Goal: Use online tool/utility: Utilize a website feature to perform a specific function

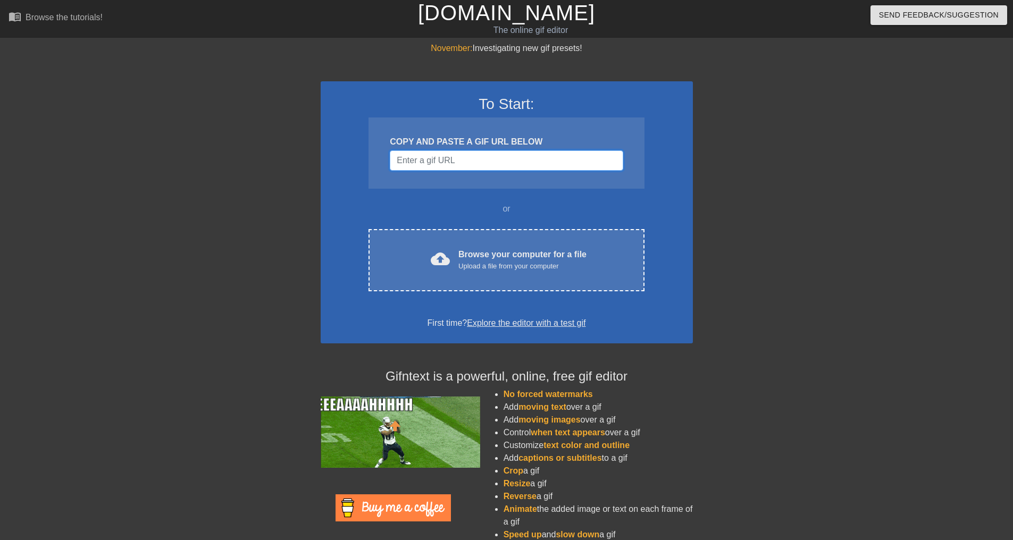
click at [502, 168] on input "Username" at bounding box center [506, 160] width 233 height 20
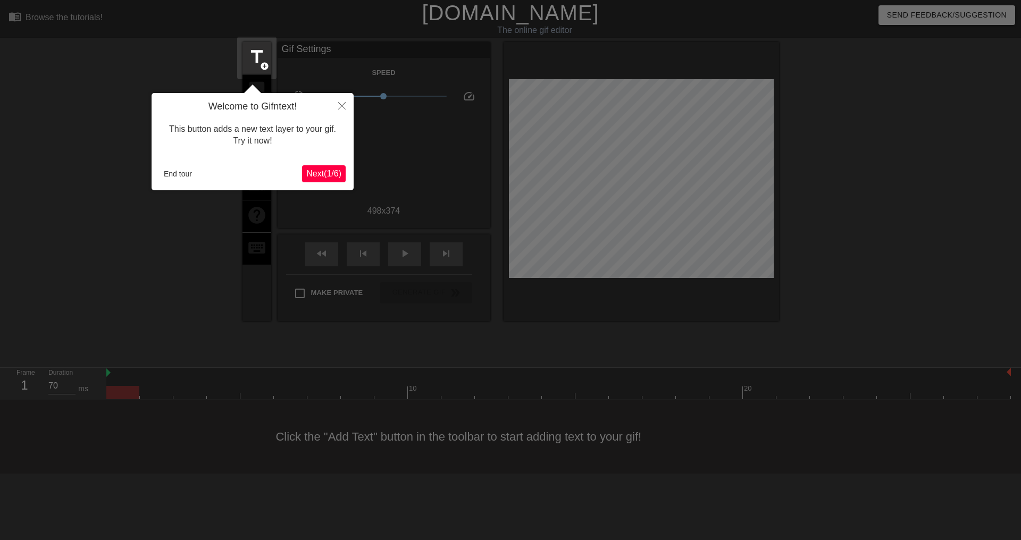
click at [157, 171] on div "Welcome to Gifntext! This button adds a new text layer to your gif. Try it now!…" at bounding box center [252, 141] width 202 height 97
click at [182, 168] on button "End tour" at bounding box center [177, 174] width 37 height 16
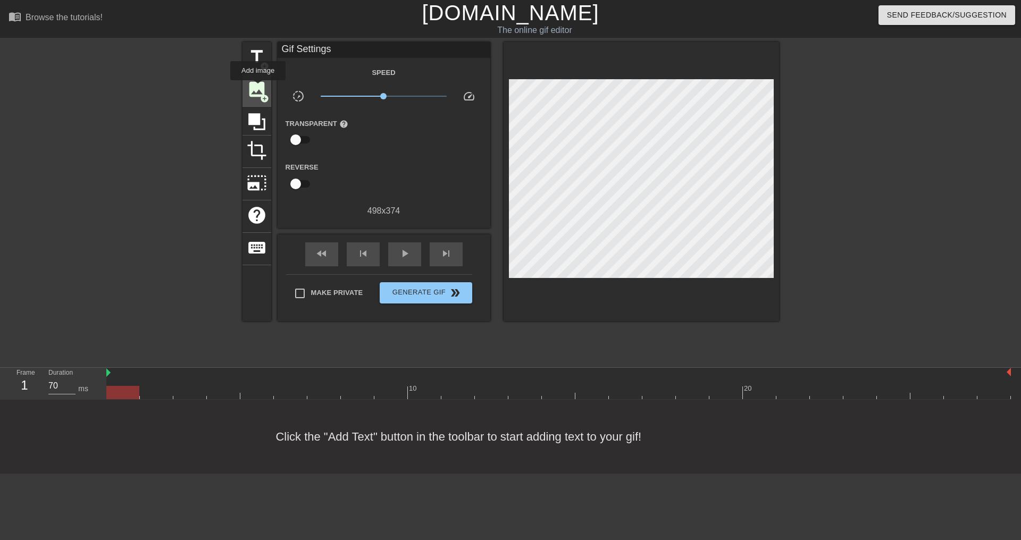
click at [258, 88] on span "image" at bounding box center [257, 89] width 20 height 20
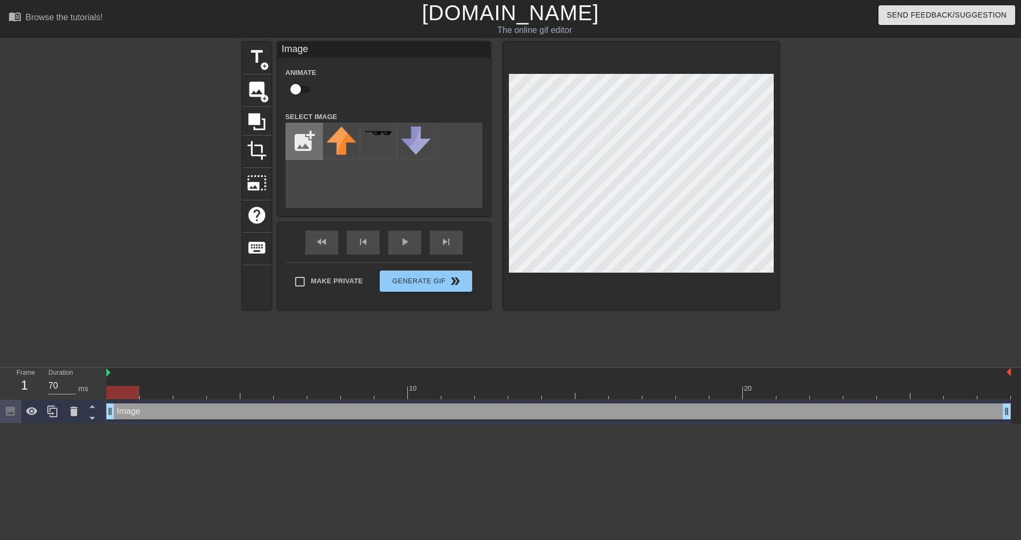
click at [308, 142] on input "file" at bounding box center [304, 141] width 36 height 36
type input "C:\fakepath\Capture d'écran [DATE] 173622.png"
drag, startPoint x: 338, startPoint y: 138, endPoint x: 344, endPoint y: 144, distance: 7.9
click at [339, 139] on img at bounding box center [341, 137] width 30 height 20
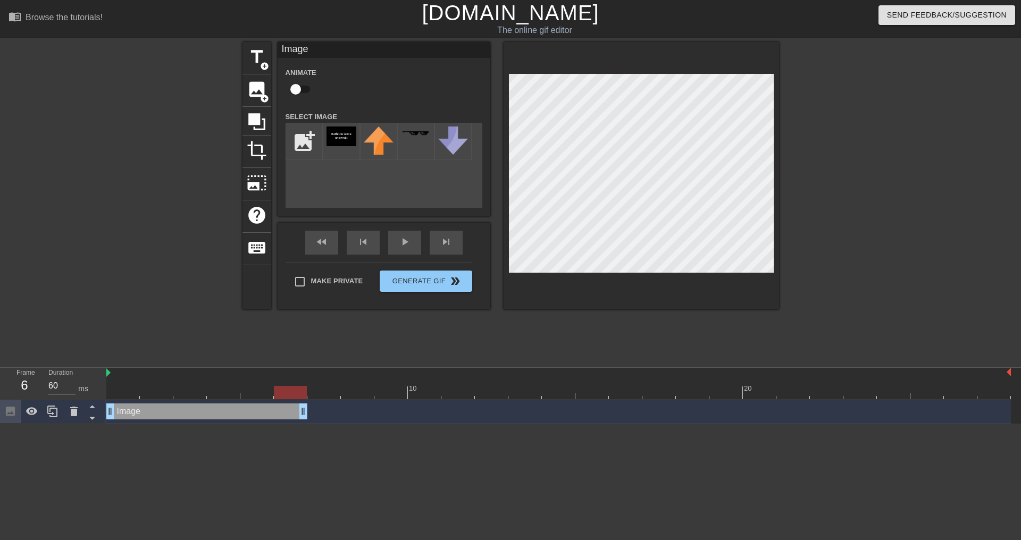
drag, startPoint x: 1005, startPoint y: 410, endPoint x: 316, endPoint y: 409, distance: 688.9
click at [316, 409] on div "Image drag_handle drag_handle" at bounding box center [558, 411] width 904 height 16
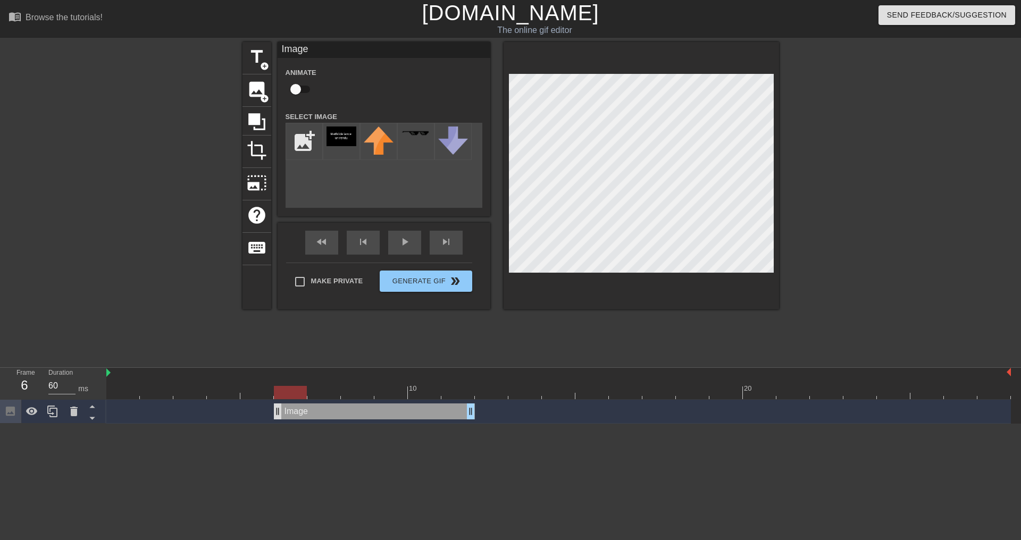
drag, startPoint x: 121, startPoint y: 409, endPoint x: 275, endPoint y: 418, distance: 153.9
click at [275, 418] on div "Image drag_handle drag_handle" at bounding box center [374, 411] width 201 height 16
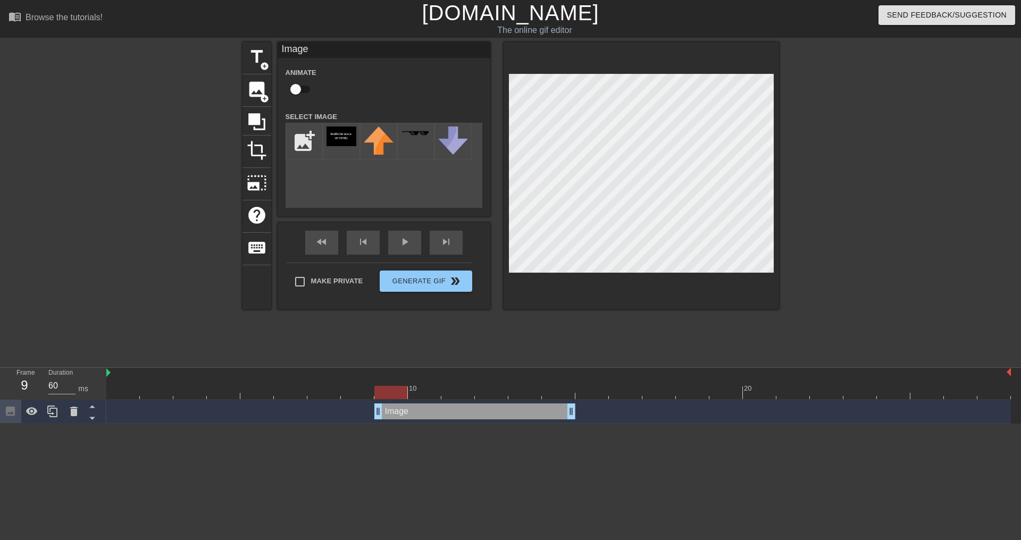
drag, startPoint x: 339, startPoint y: 413, endPoint x: 441, endPoint y: 415, distance: 101.5
click at [441, 415] on div "Image drag_handle drag_handle" at bounding box center [474, 411] width 201 height 16
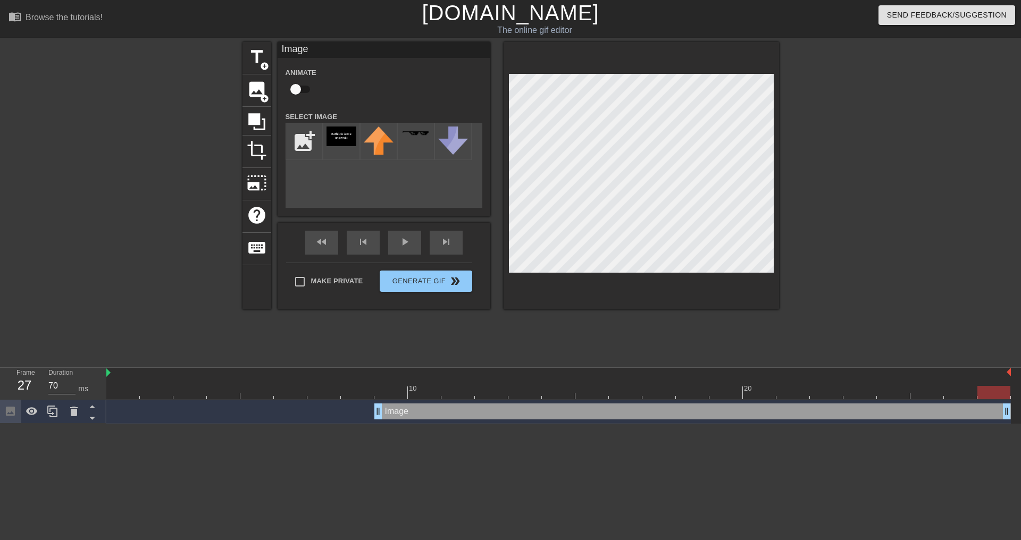
drag, startPoint x: 570, startPoint y: 416, endPoint x: 1020, endPoint y: 403, distance: 449.9
click at [1020, 403] on div "Image drag_handle drag_handle" at bounding box center [563, 412] width 914 height 24
drag, startPoint x: 378, startPoint y: 415, endPoint x: 306, endPoint y: 386, distance: 78.3
click at [306, 386] on div "10 20 Image drag_handle drag_handle" at bounding box center [563, 396] width 914 height 56
click at [434, 424] on html "menu_book Browse the tutorials! [DOMAIN_NAME] The online gif editor Send Feedba…" at bounding box center [510, 212] width 1021 height 424
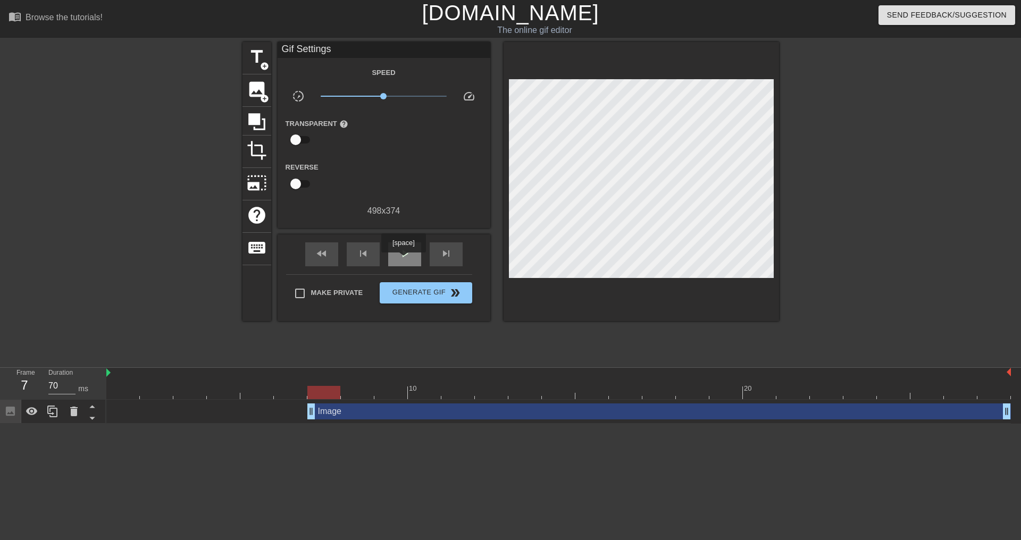
click at [407, 257] on span "play_arrow" at bounding box center [404, 253] width 13 height 13
type input "130"
click at [407, 257] on span "pause" at bounding box center [404, 253] width 13 height 13
click at [313, 288] on span "Make Private" at bounding box center [337, 293] width 52 height 11
click at [311, 288] on input "Make Private" at bounding box center [300, 293] width 22 height 22
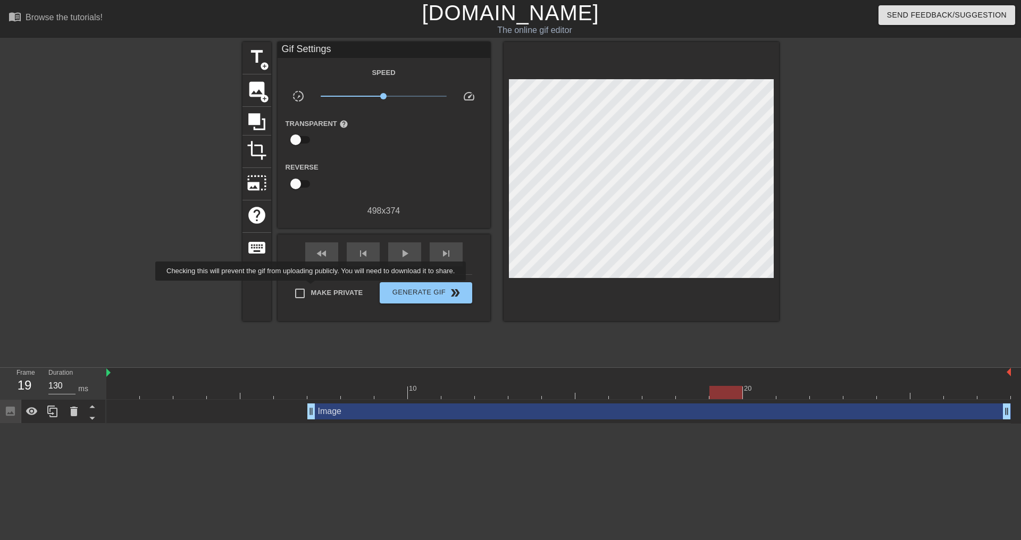
checkbox input "true"
click at [425, 291] on span "Generate Gif double_arrow" at bounding box center [425, 293] width 83 height 13
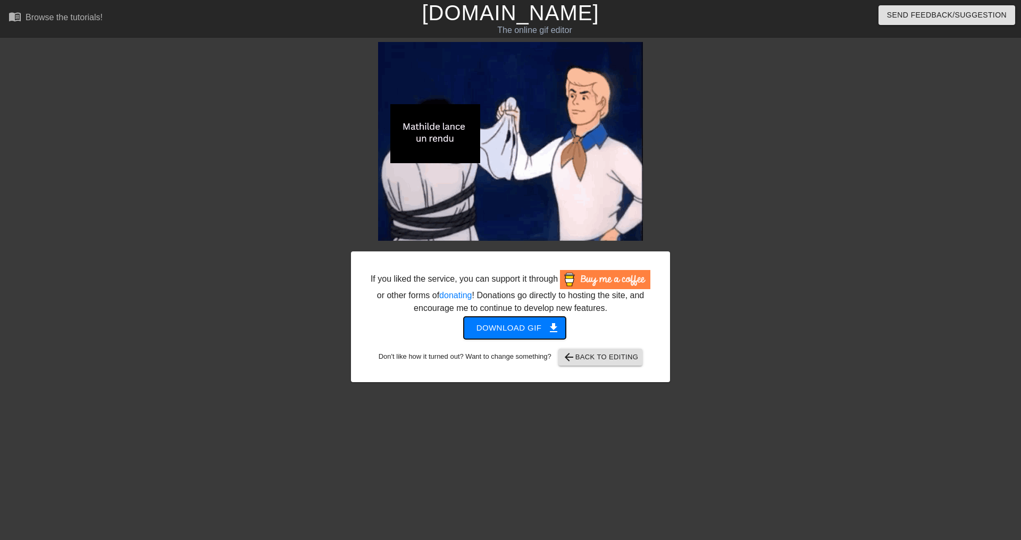
click at [517, 323] on span "Download gif get_app" at bounding box center [514, 328] width 77 height 14
